Goal: Entertainment & Leisure: Consume media (video, audio)

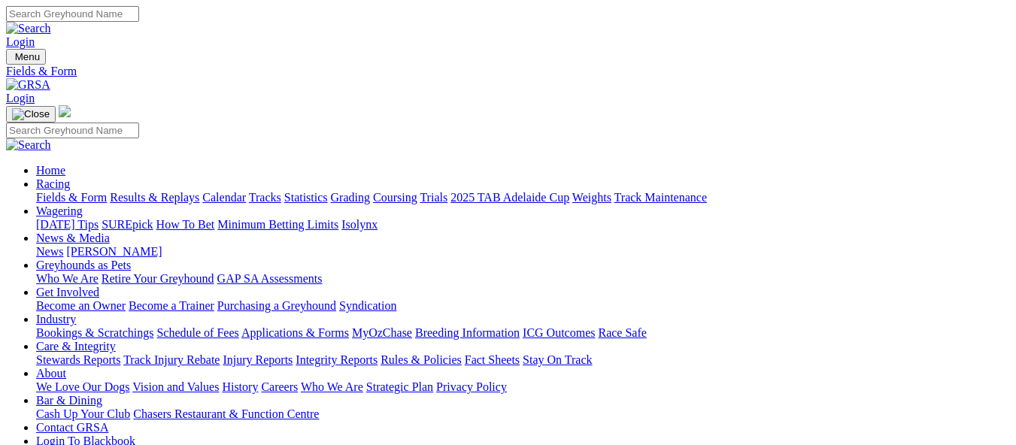
scroll to position [226, 0]
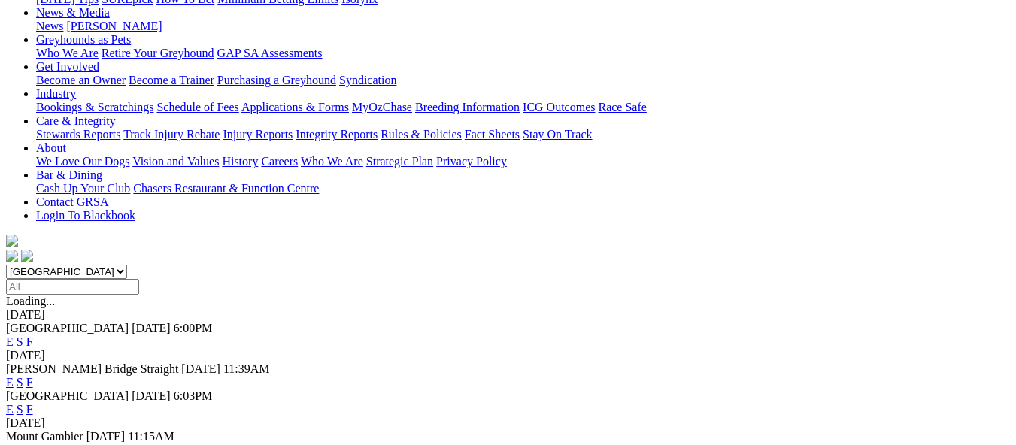
click at [33, 444] on link "F" at bounding box center [29, 450] width 7 height 13
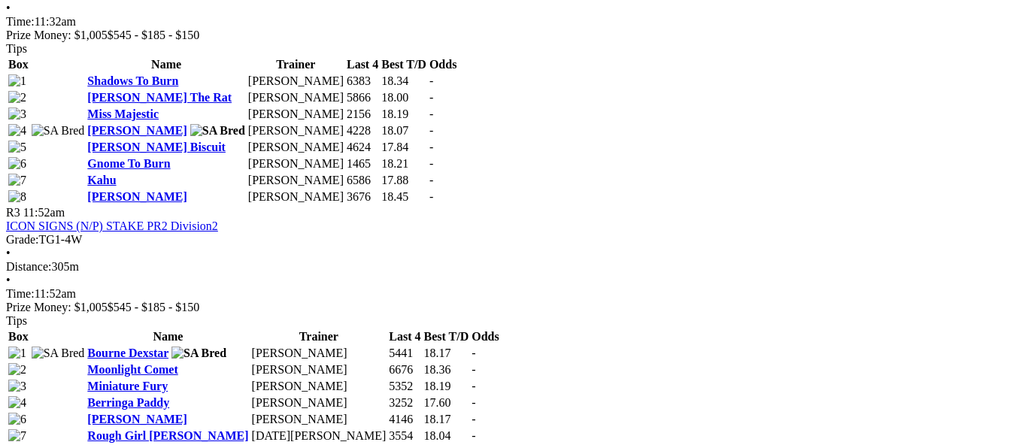
scroll to position [1128, 0]
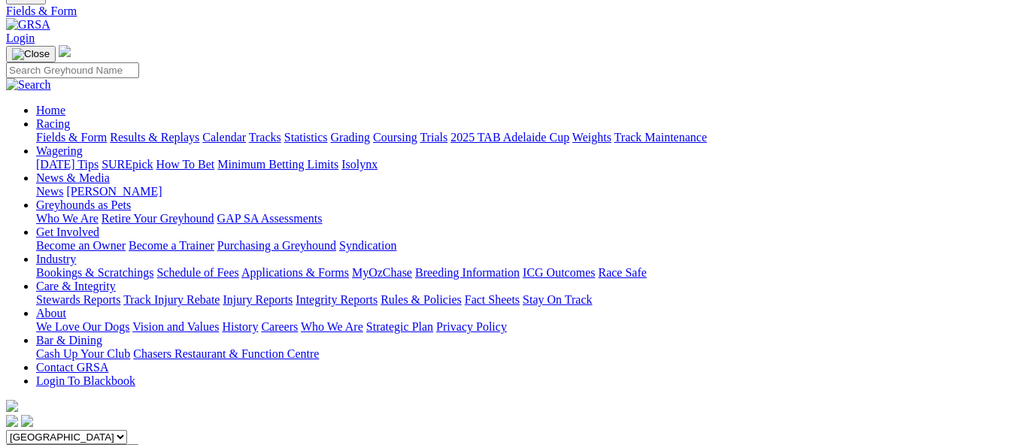
scroll to position [226, 0]
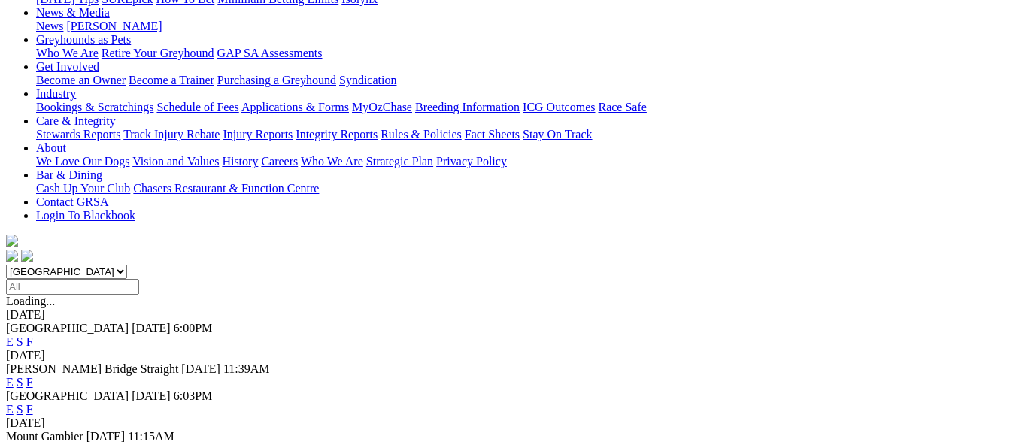
click at [33, 403] on link "F" at bounding box center [29, 409] width 7 height 13
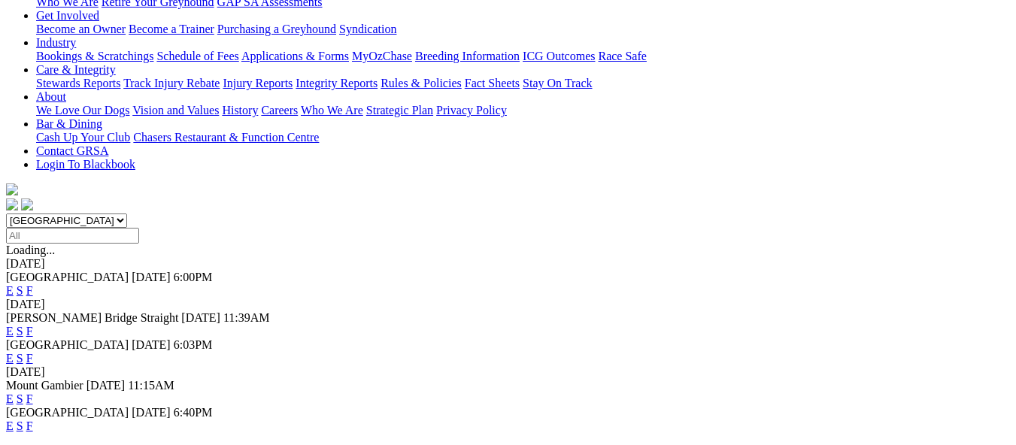
scroll to position [451, 0]
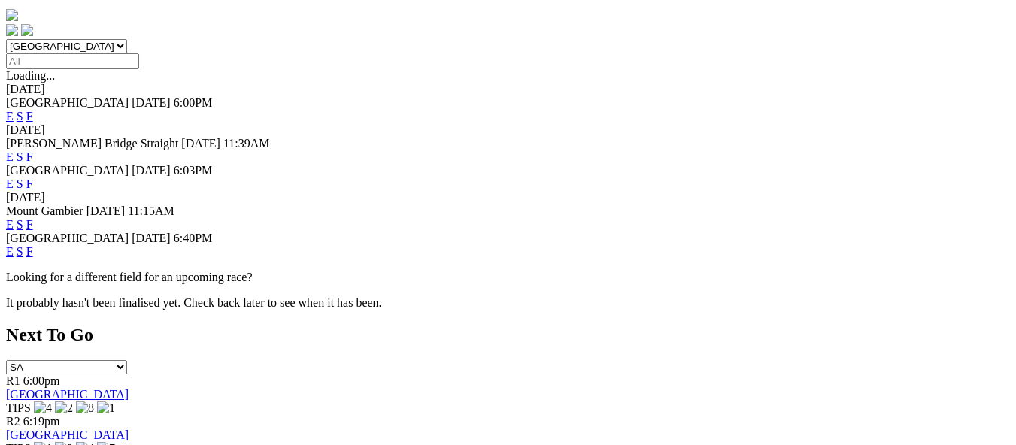
click at [14, 245] on link "E" at bounding box center [10, 251] width 8 height 13
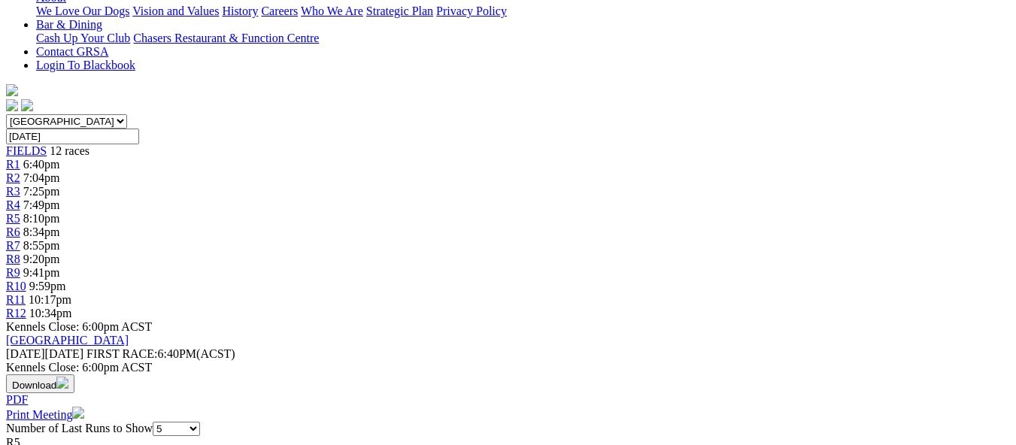
scroll to position [376, 0]
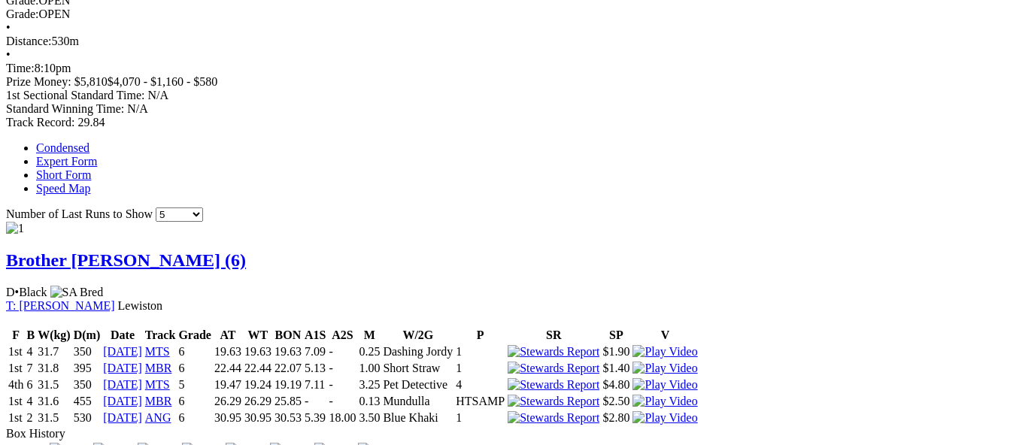
scroll to position [903, 0]
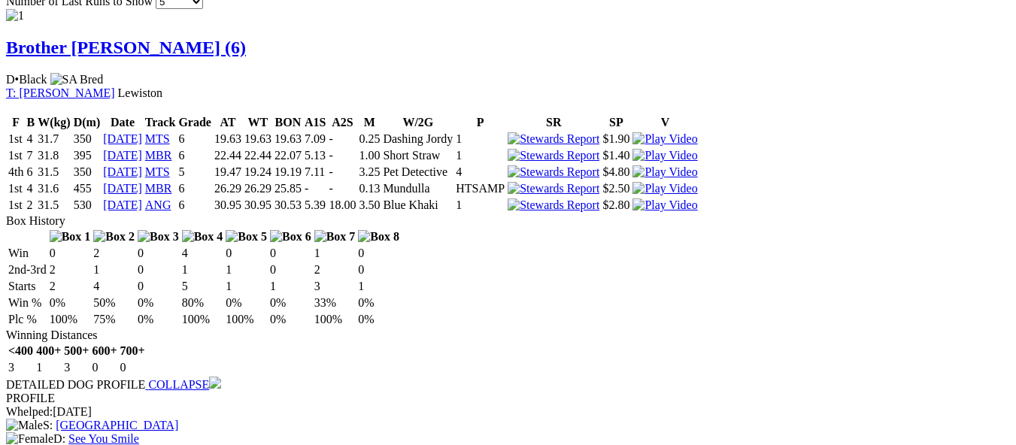
scroll to position [1128, 0]
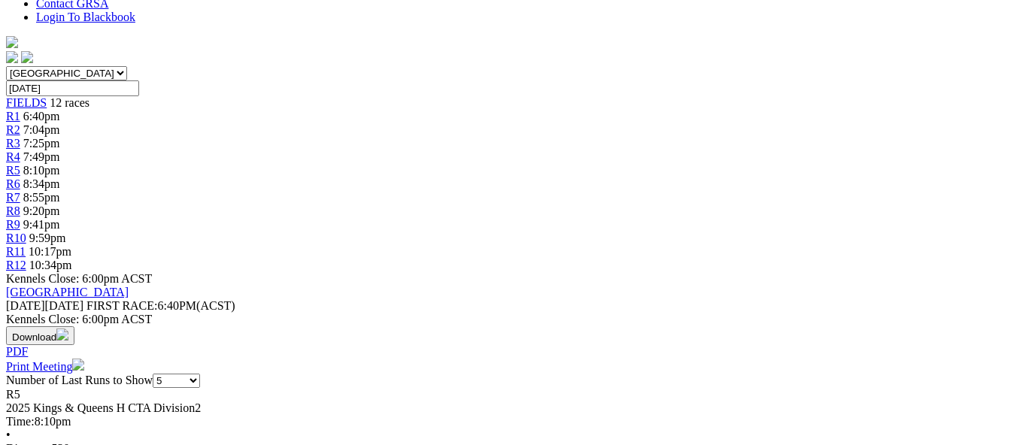
scroll to position [226, 0]
